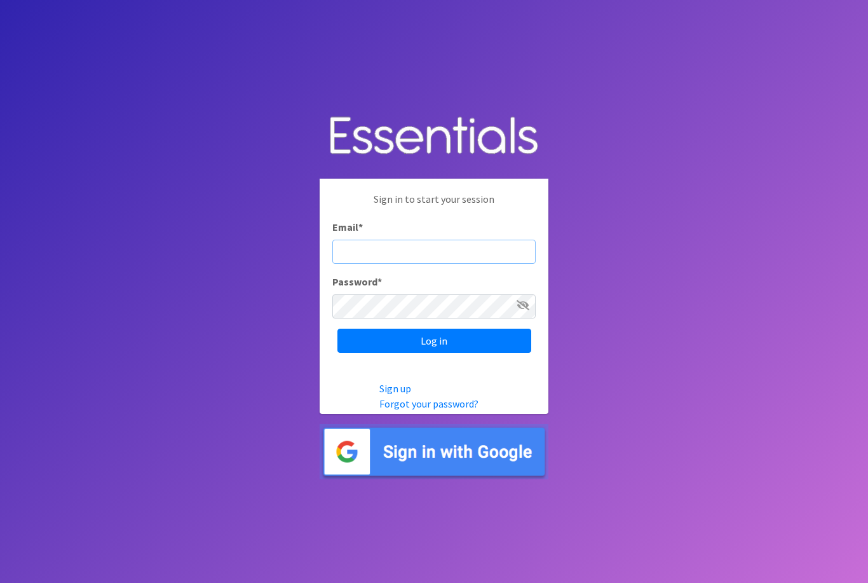
type input "[EMAIL_ADDRESS][DOMAIN_NAME]"
click at [434, 353] on input "Log in" at bounding box center [434, 341] width 194 height 24
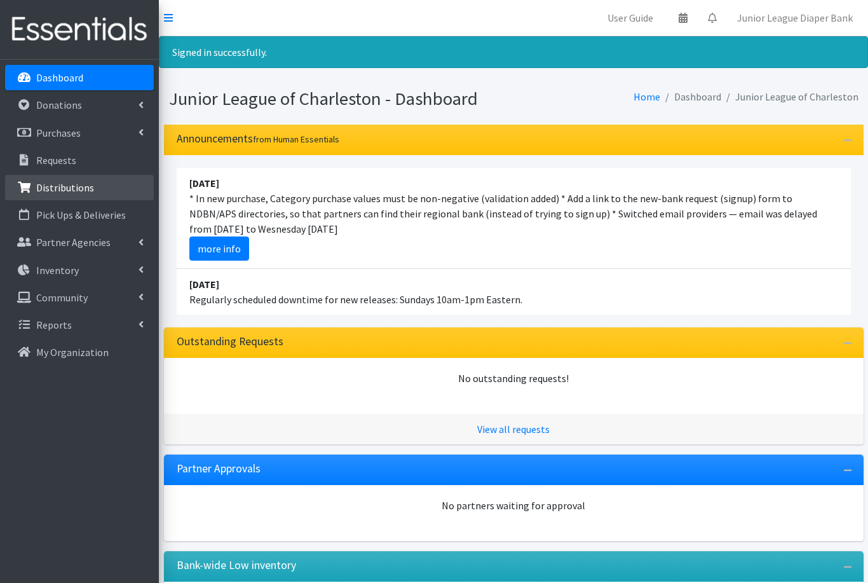
click at [57, 195] on link "Distributions" at bounding box center [79, 187] width 149 height 25
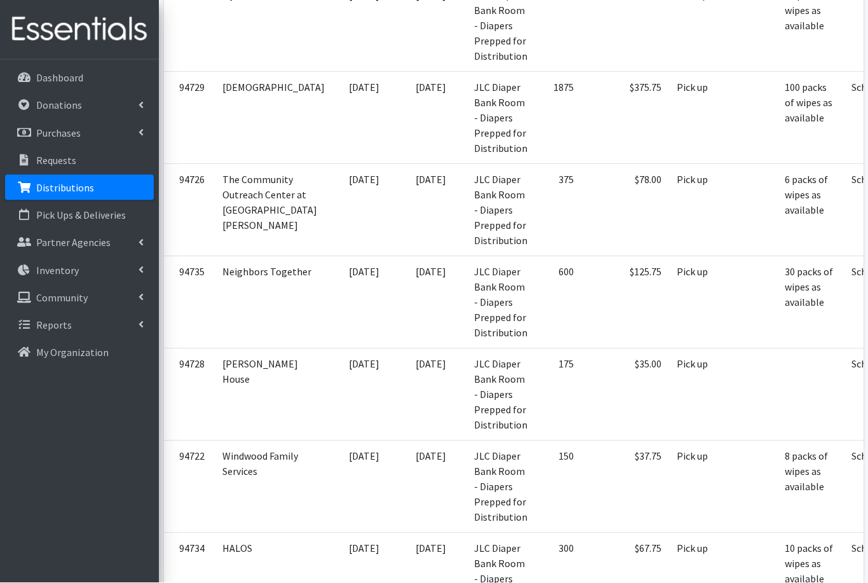
scroll to position [655, 0]
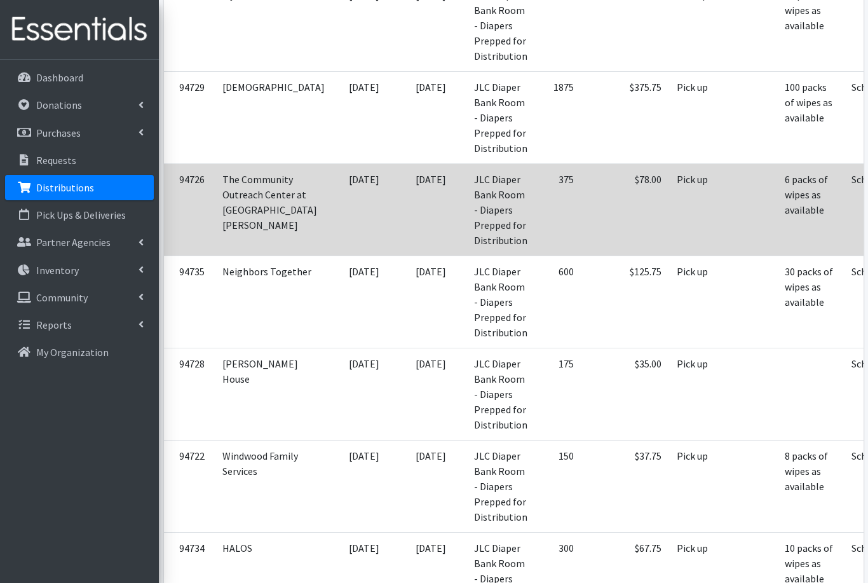
click at [257, 224] on td "The Community Outreach Center at [GEOGRAPHIC_DATA][PERSON_NAME]" at bounding box center [274, 209] width 118 height 92
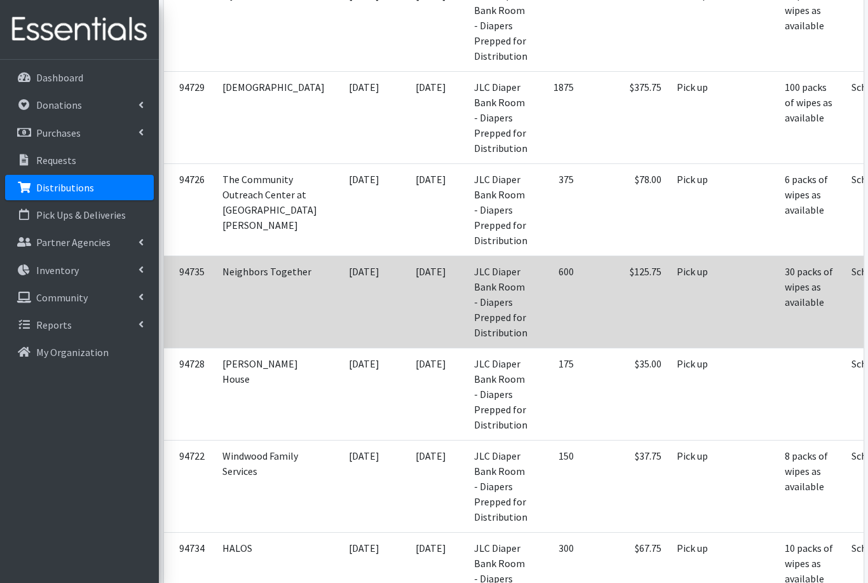
click at [243, 299] on td "Neighbors Together" at bounding box center [274, 301] width 118 height 92
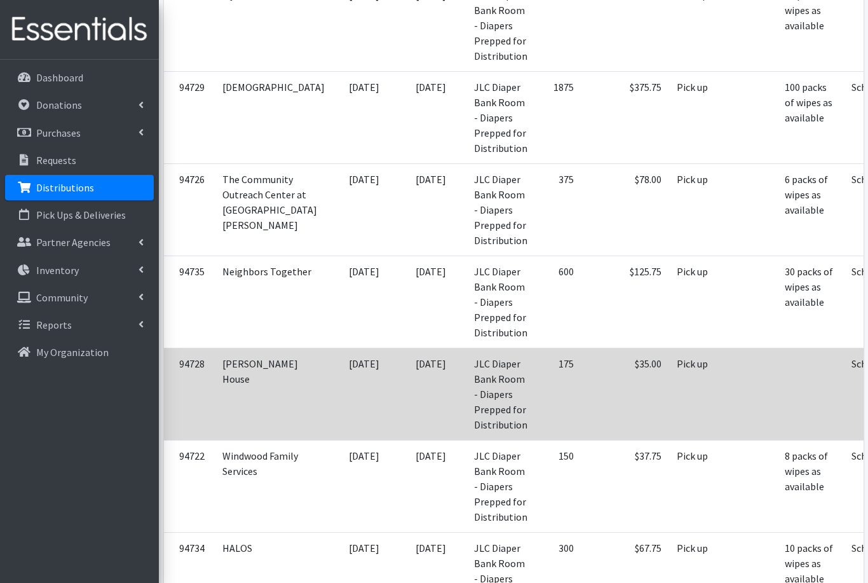
click at [258, 393] on td "[PERSON_NAME] House" at bounding box center [274, 394] width 118 height 92
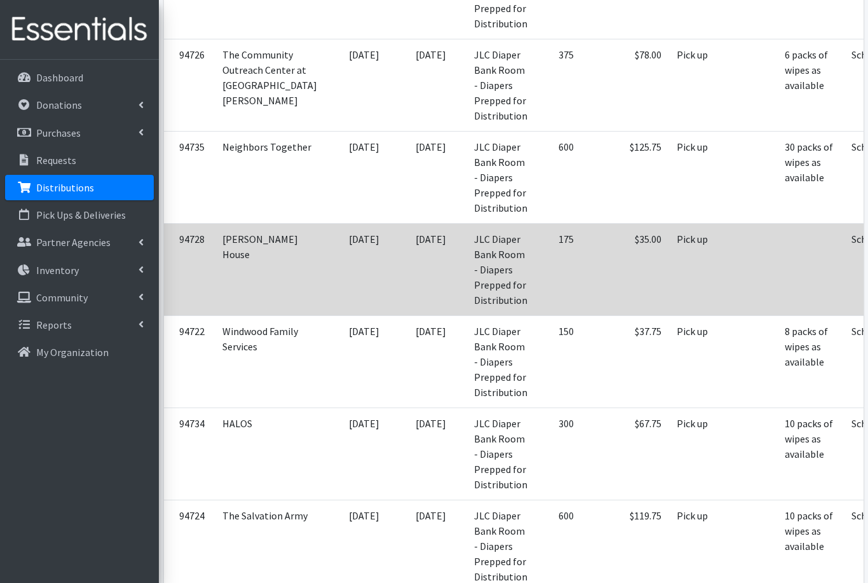
scroll to position [785, 0]
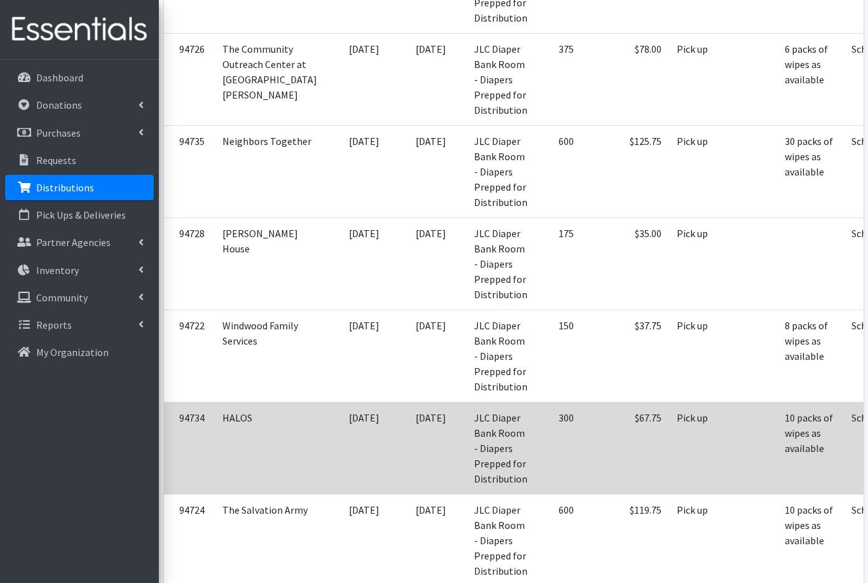
click at [250, 445] on td "HALOS" at bounding box center [274, 448] width 118 height 92
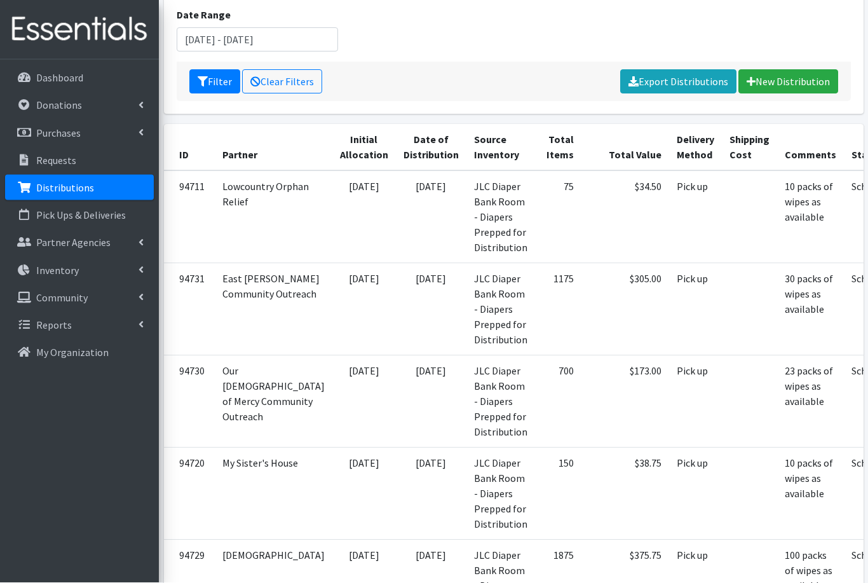
scroll to position [198, 0]
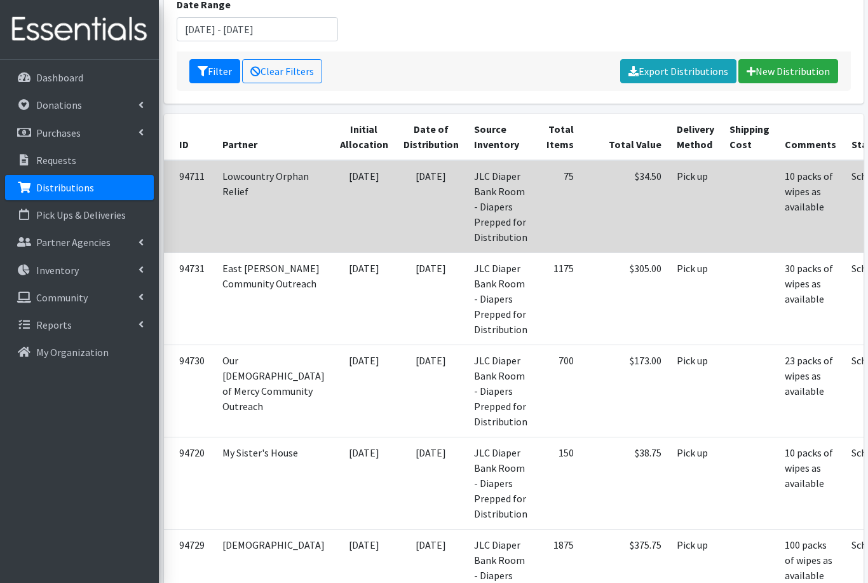
click at [396, 188] on td "[DATE]" at bounding box center [431, 206] width 71 height 93
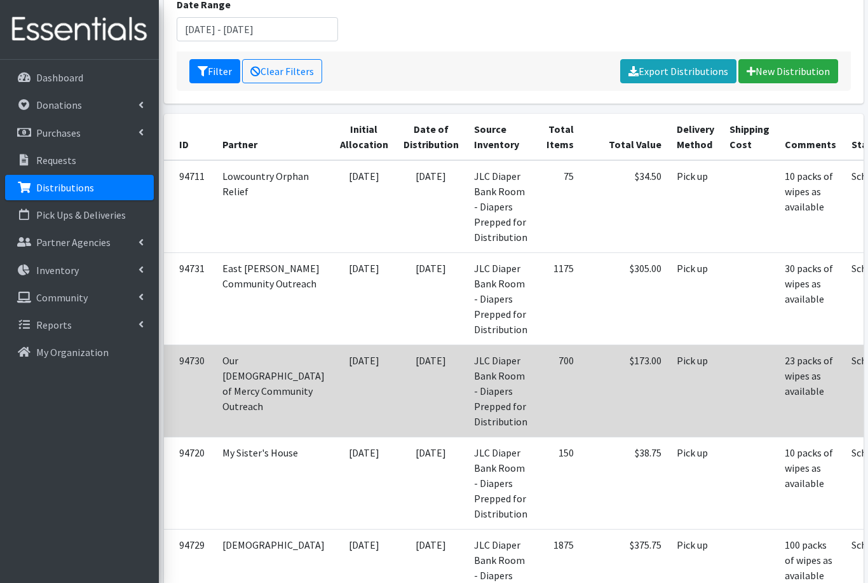
click at [396, 366] on td "[DATE]" at bounding box center [431, 390] width 71 height 92
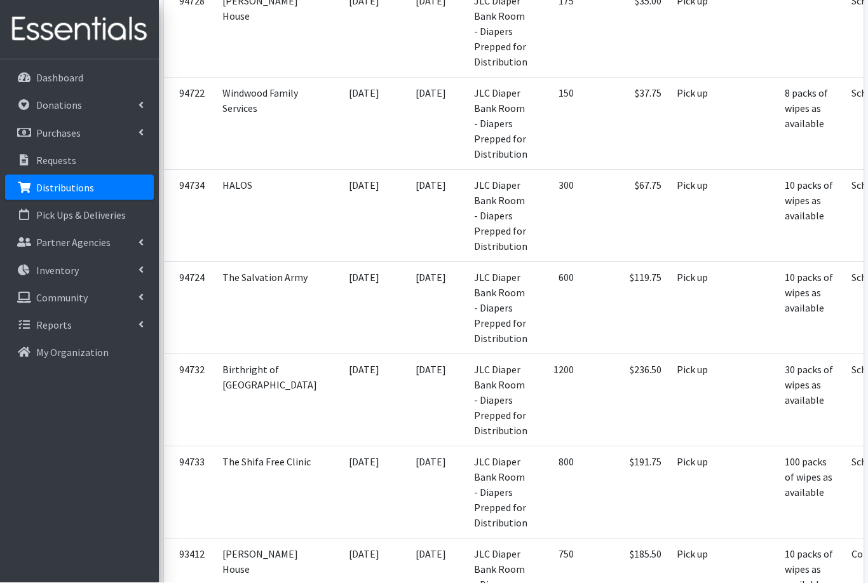
scroll to position [1018, 0]
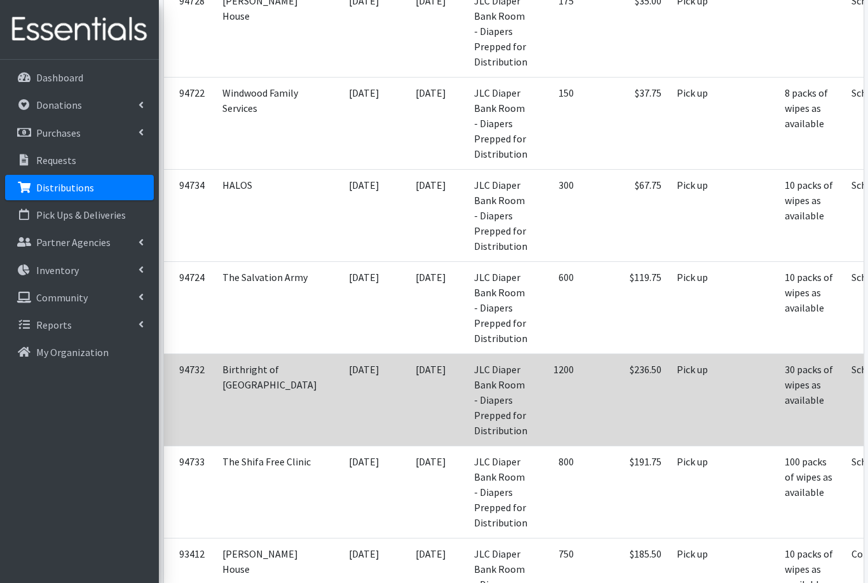
click at [332, 398] on td "[DATE]" at bounding box center [364, 399] width 64 height 92
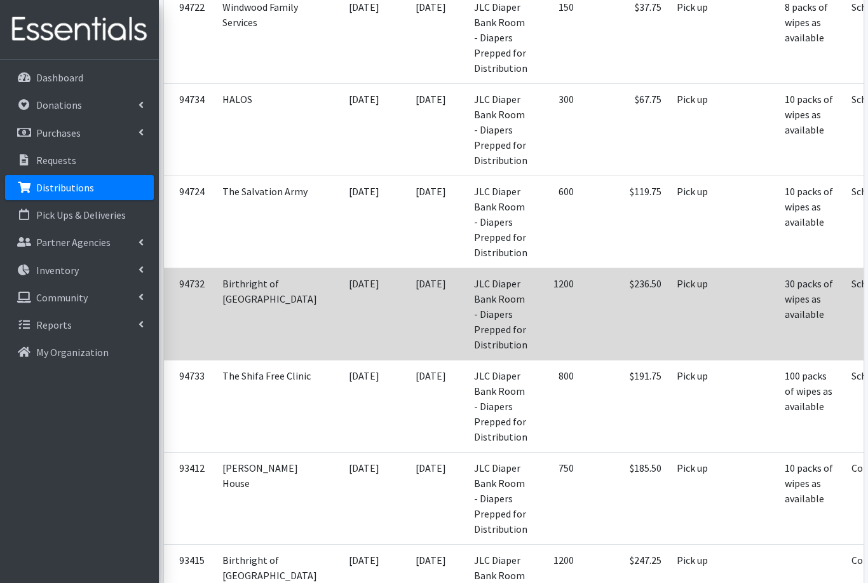
scroll to position [1106, 0]
